Goal: Book appointment/travel/reservation

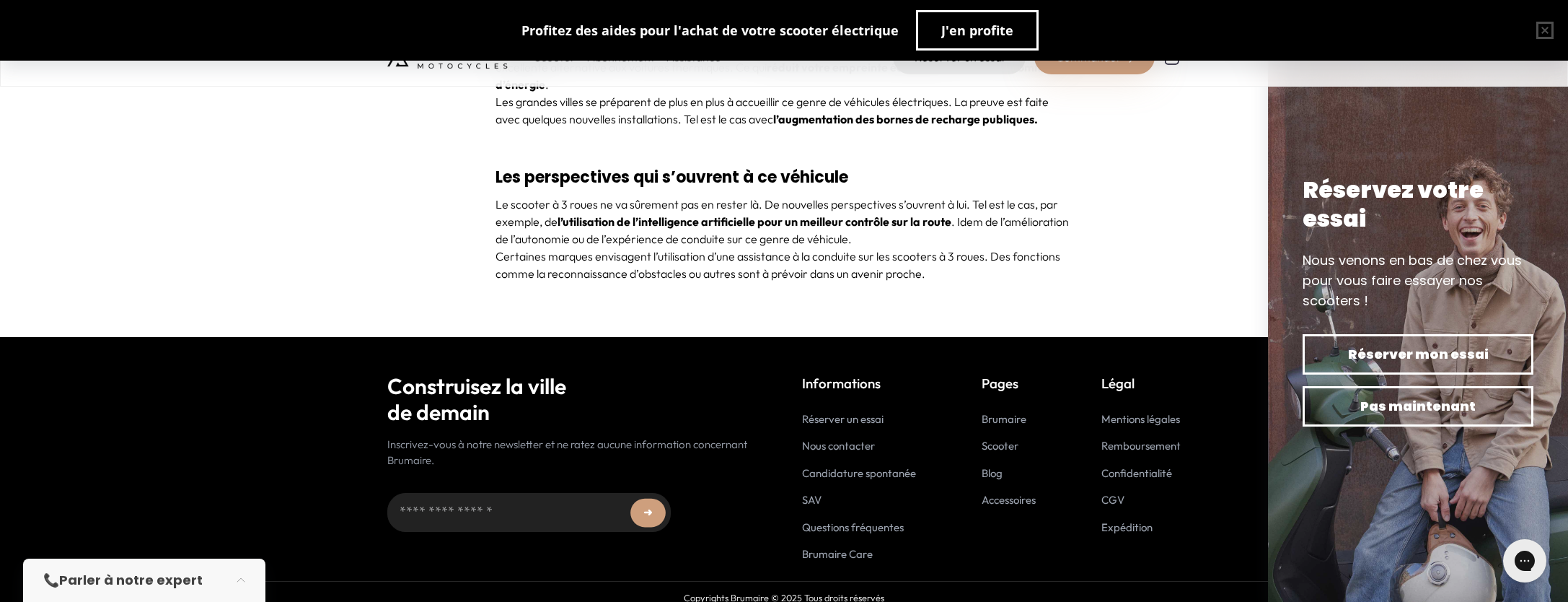
scroll to position [5932, 0]
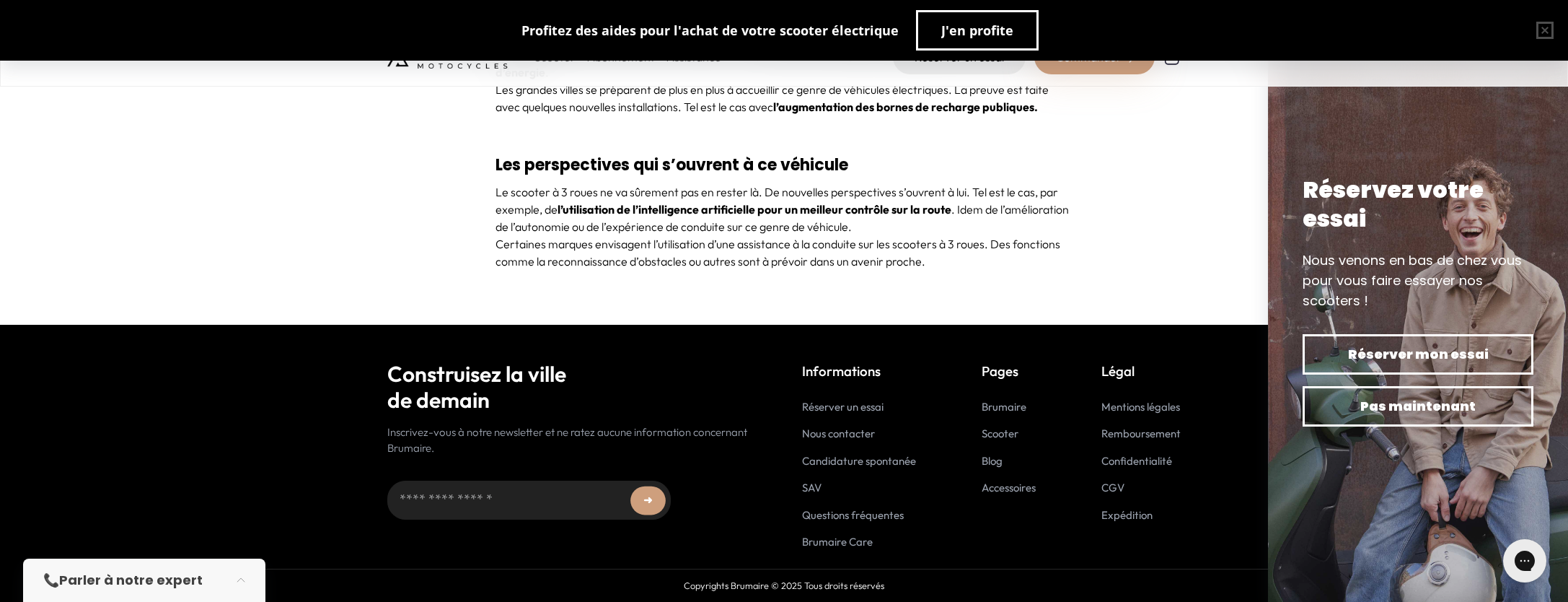
click at [858, 407] on link "Réserver un essai" at bounding box center [843, 407] width 81 height 14
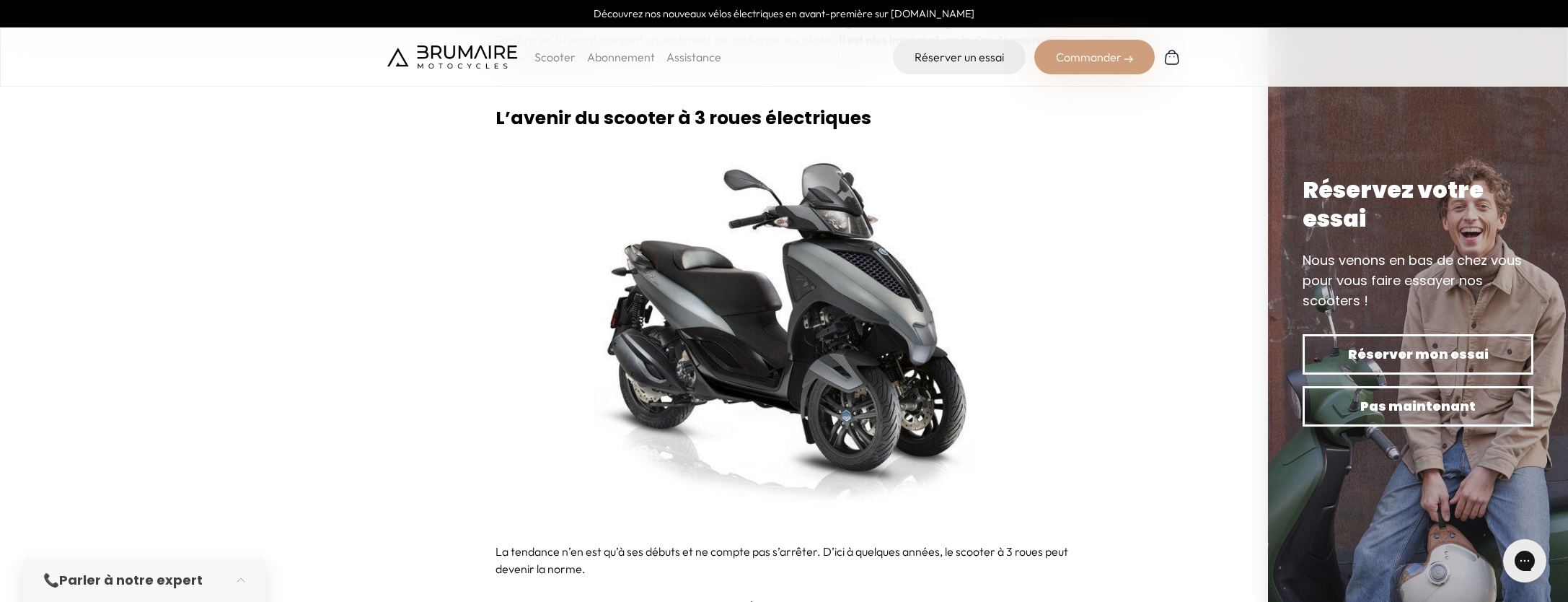
scroll to position [5213, 0]
click at [868, 269] on img at bounding box center [784, 334] width 577 height 390
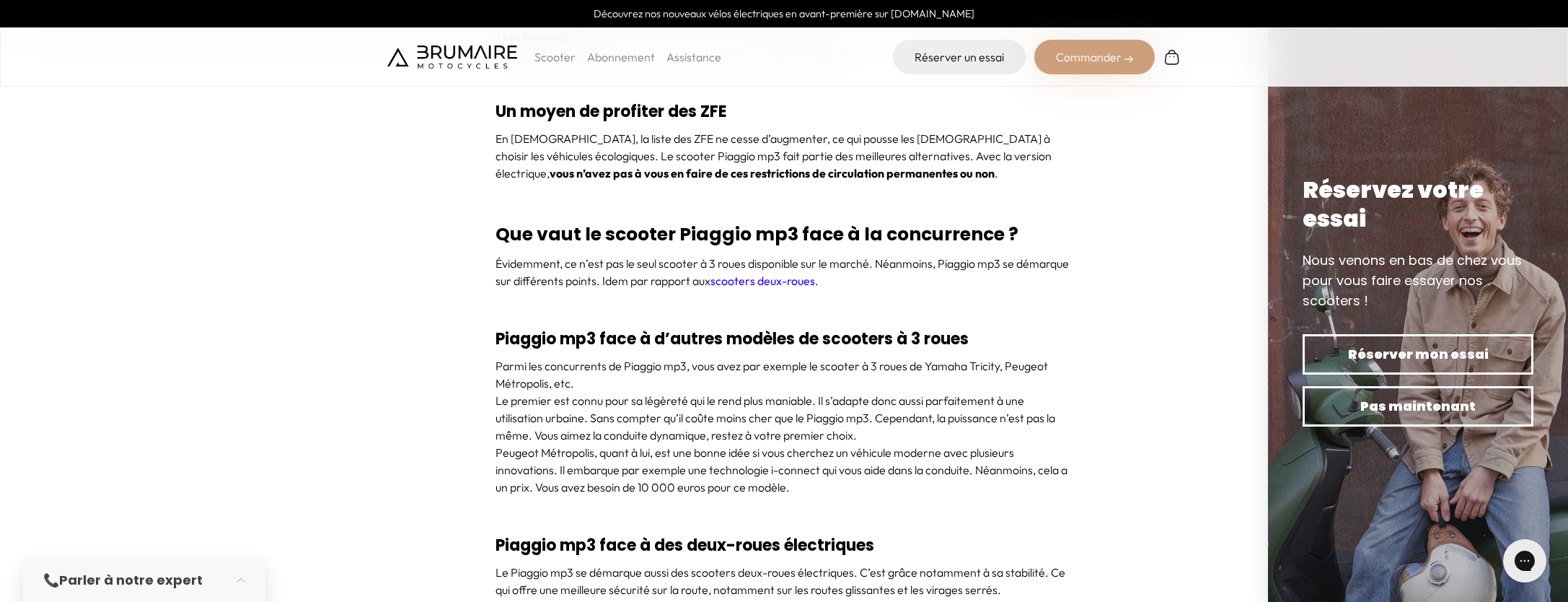
scroll to position [4642, 0]
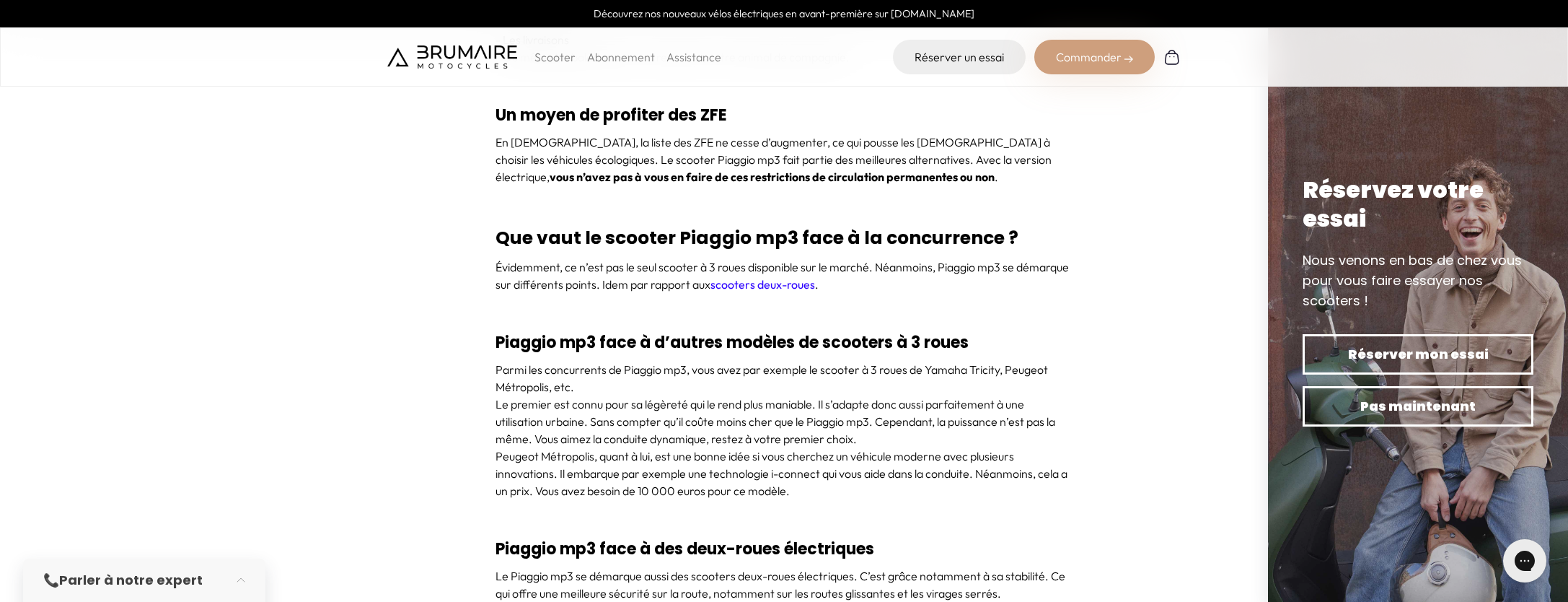
click at [790, 284] on link "scooters deux-roues" at bounding box center [762, 284] width 105 height 14
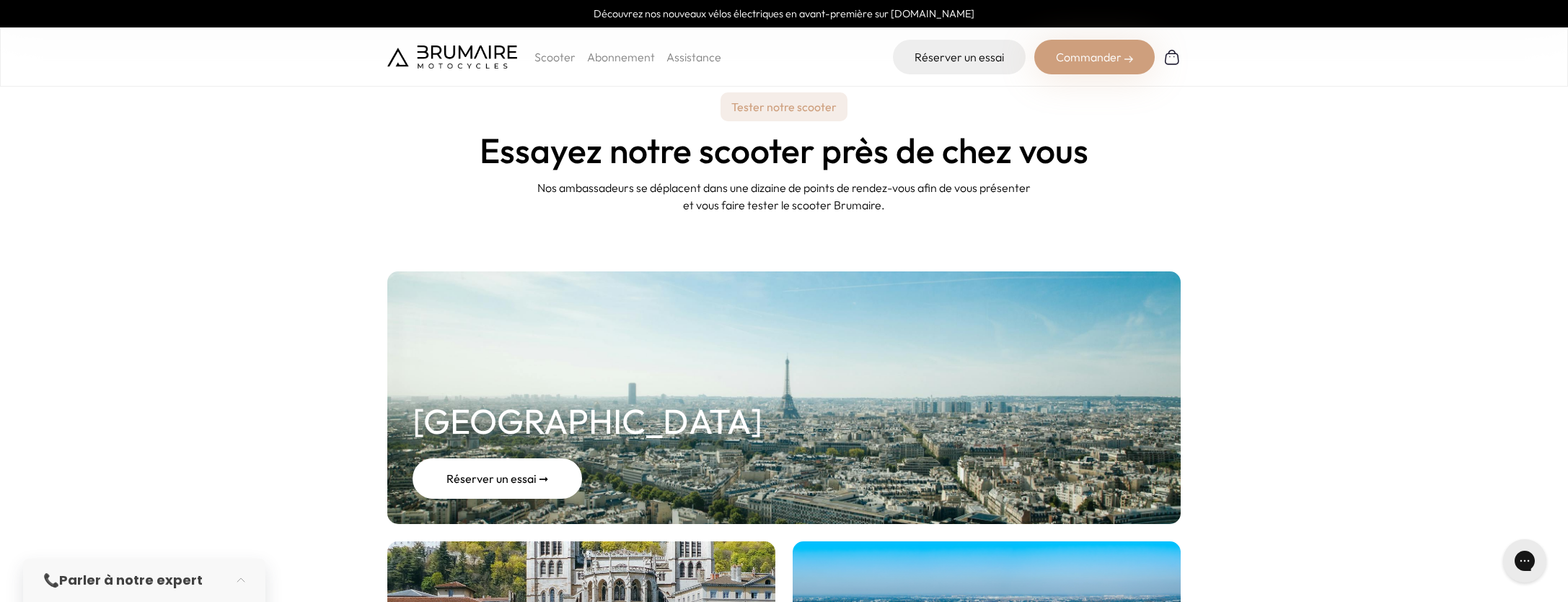
click at [514, 477] on div "Réserver un essai ➞" at bounding box center [498, 478] width 170 height 41
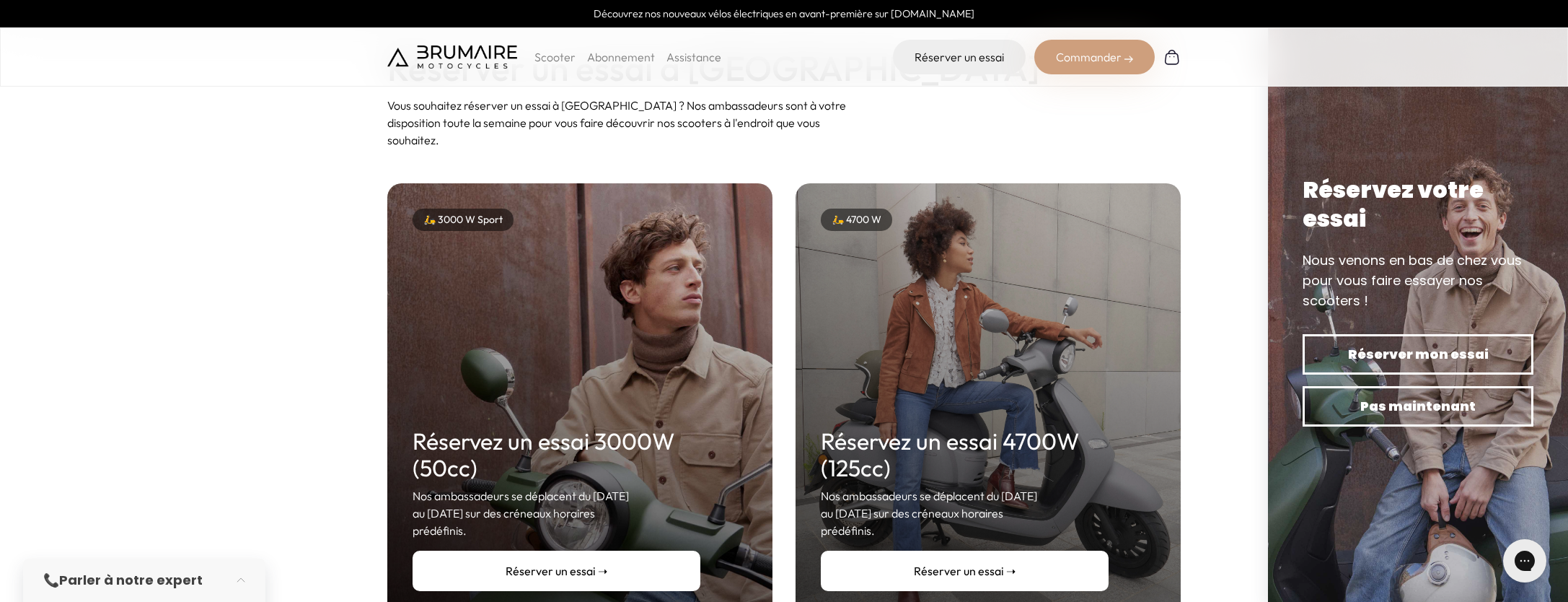
scroll to position [93, 0]
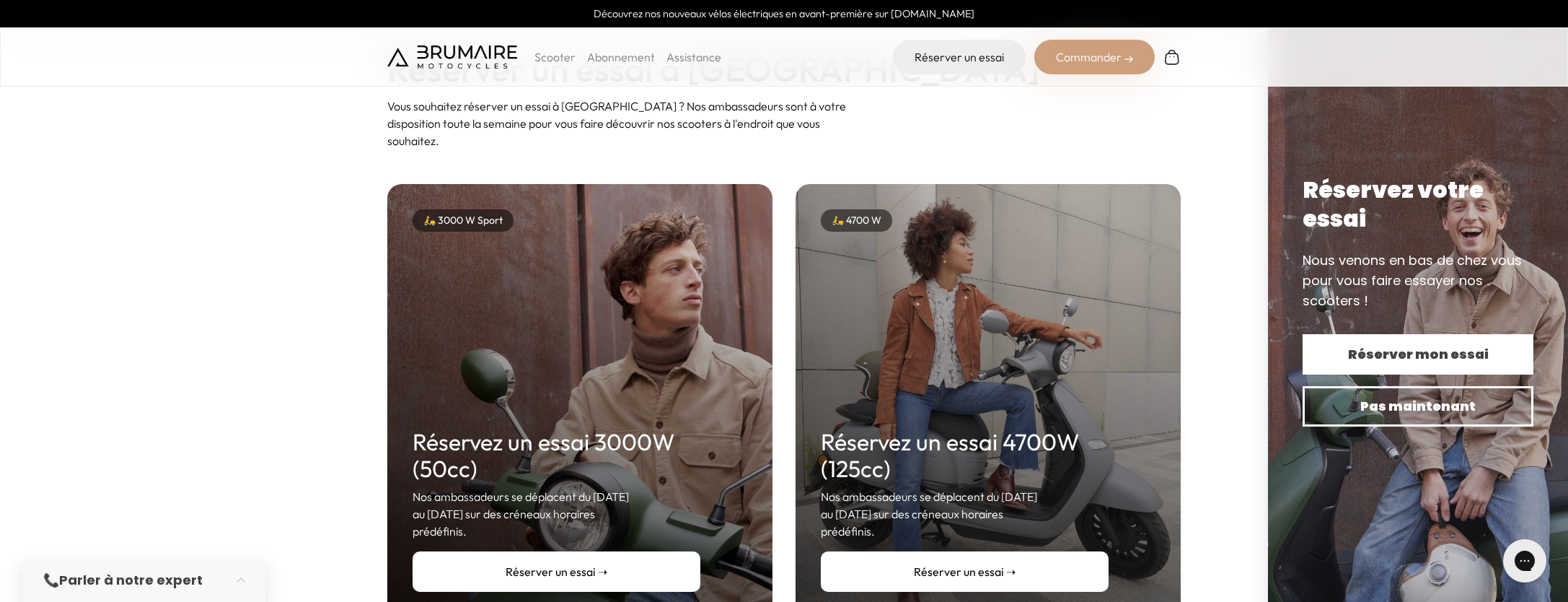
click at [1430, 353] on span "Réserver mon essai" at bounding box center [1417, 354] width 180 height 20
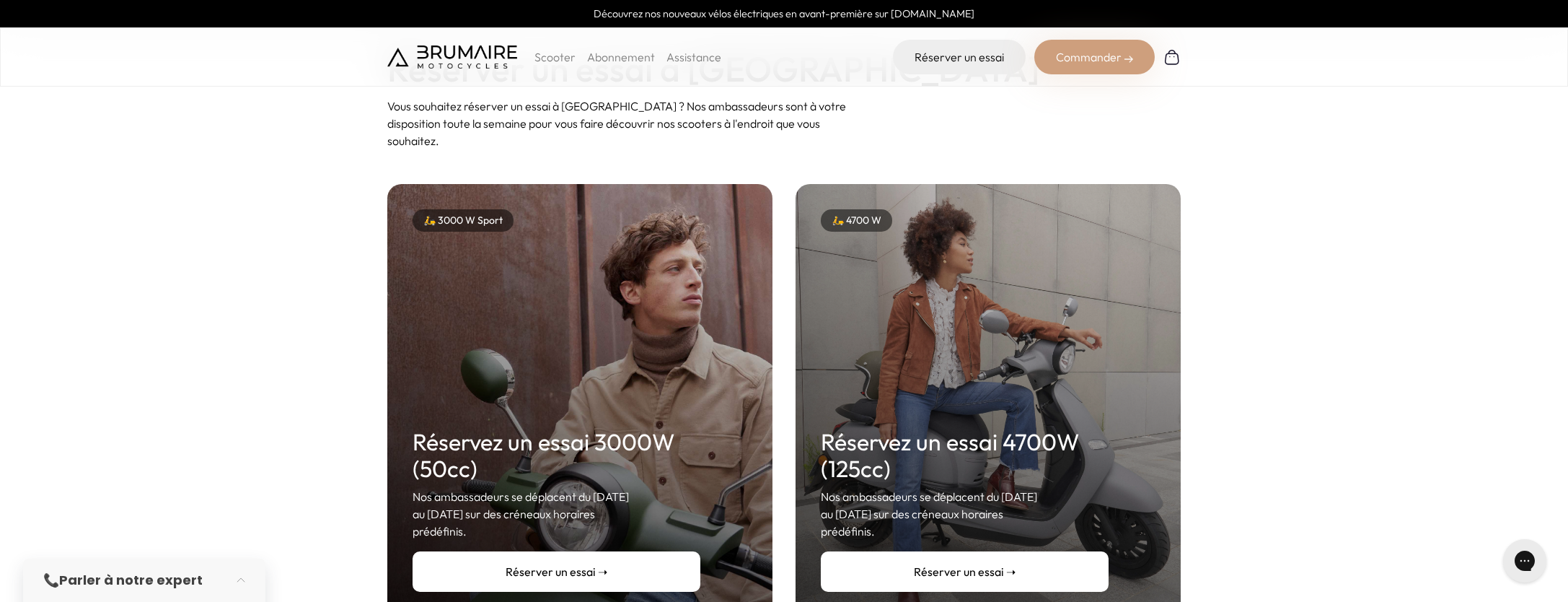
scroll to position [0, 0]
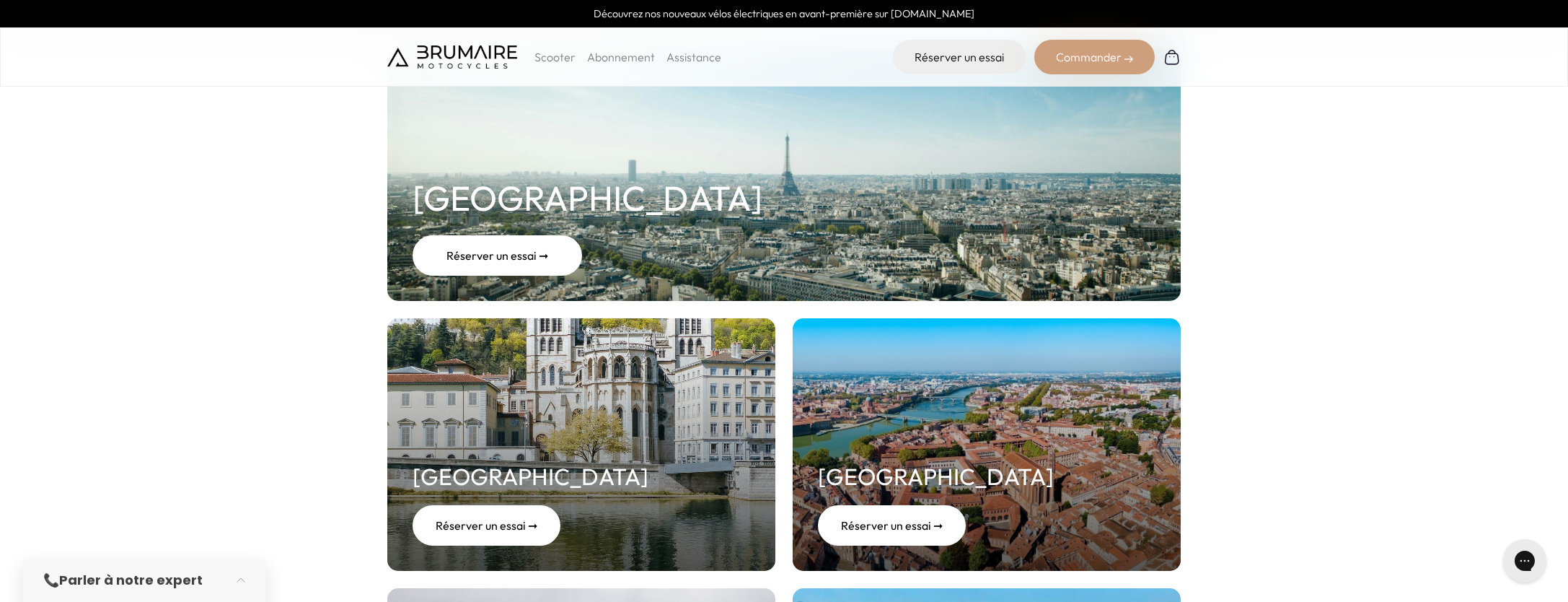
scroll to position [223, 0]
click at [477, 256] on div "Réserver un essai ➞" at bounding box center [498, 256] width 170 height 41
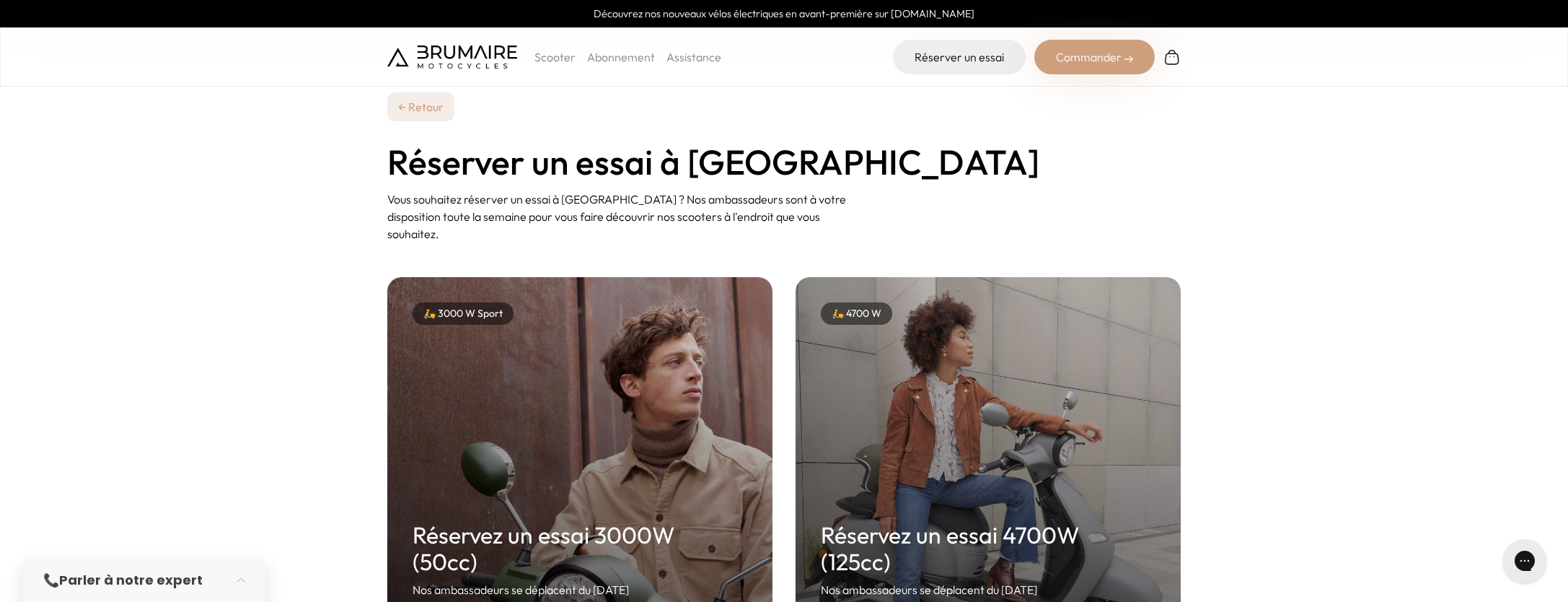
click at [554, 56] on p "Scooter" at bounding box center [555, 57] width 41 height 17
